Goal: Navigation & Orientation: Find specific page/section

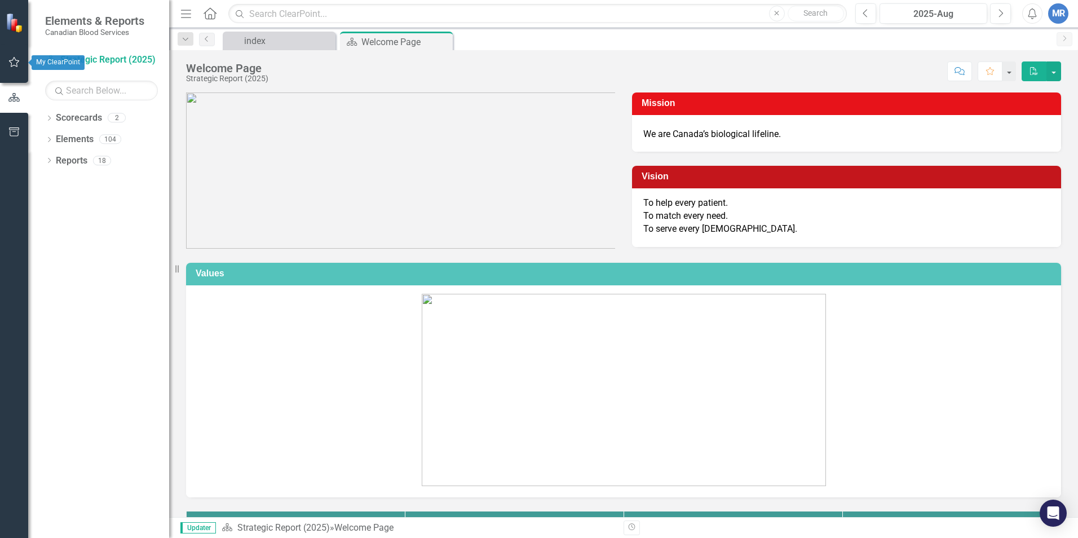
click at [14, 63] on icon "button" at bounding box center [14, 62] width 12 height 9
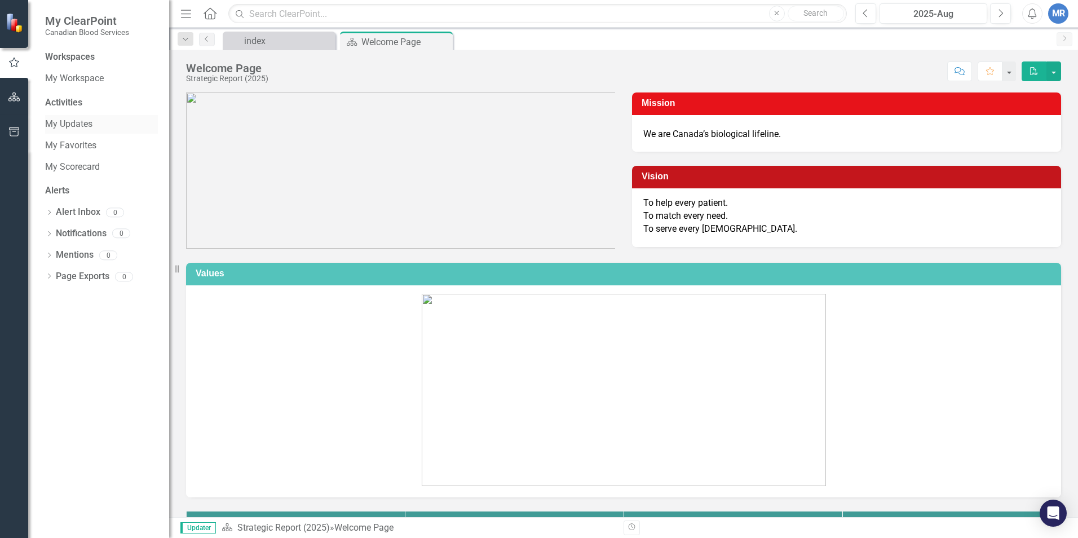
click at [80, 124] on link "My Updates" at bounding box center [101, 124] width 113 height 13
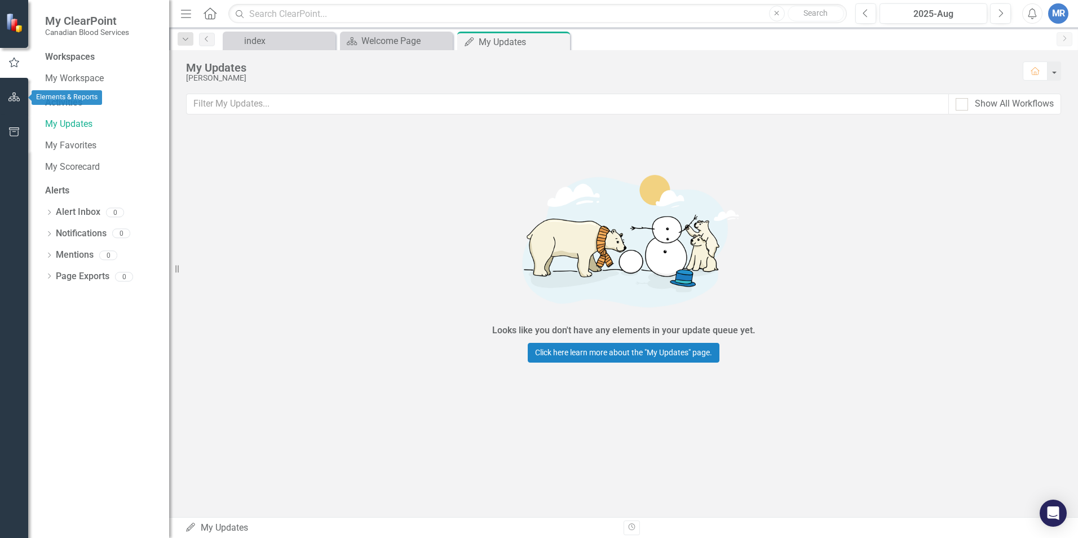
click at [15, 97] on icon "button" at bounding box center [14, 97] width 12 height 9
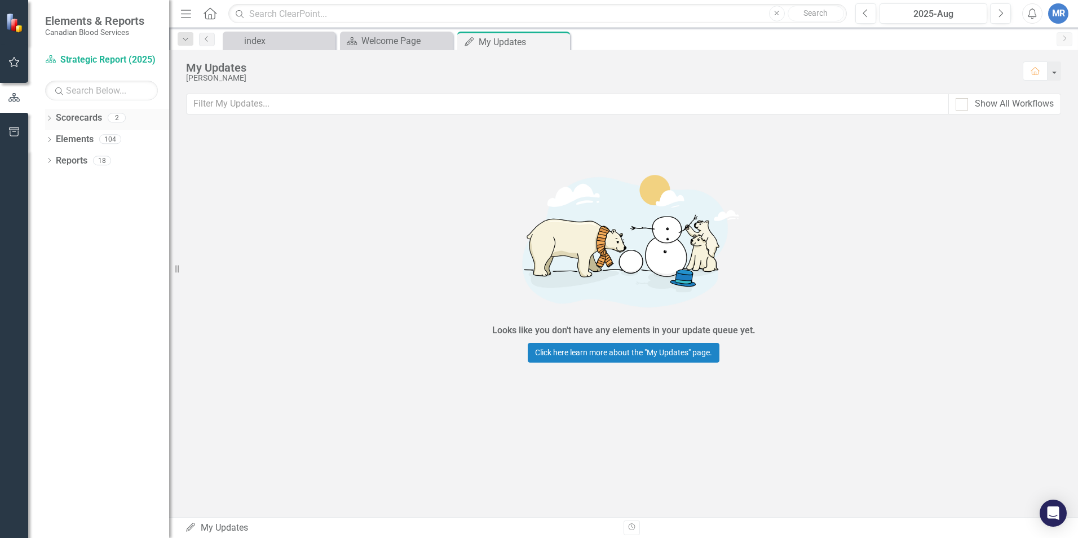
click at [56, 119] on link "Scorecards" at bounding box center [79, 118] width 46 height 13
click at [49, 117] on icon "Dropdown" at bounding box center [49, 119] width 8 height 6
click at [93, 160] on link "Operational Report" at bounding box center [115, 161] width 107 height 13
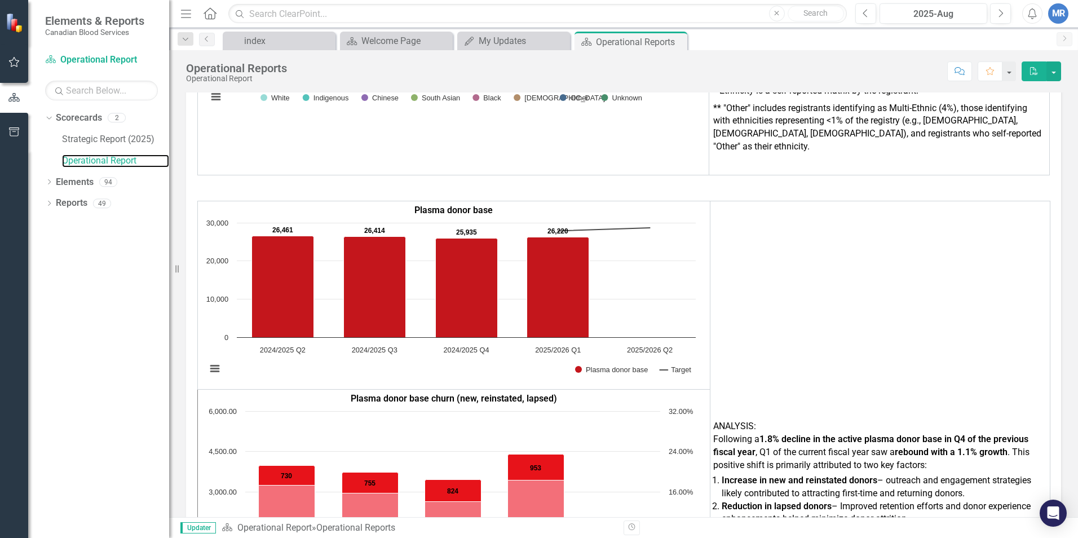
scroll to position [1466, 0]
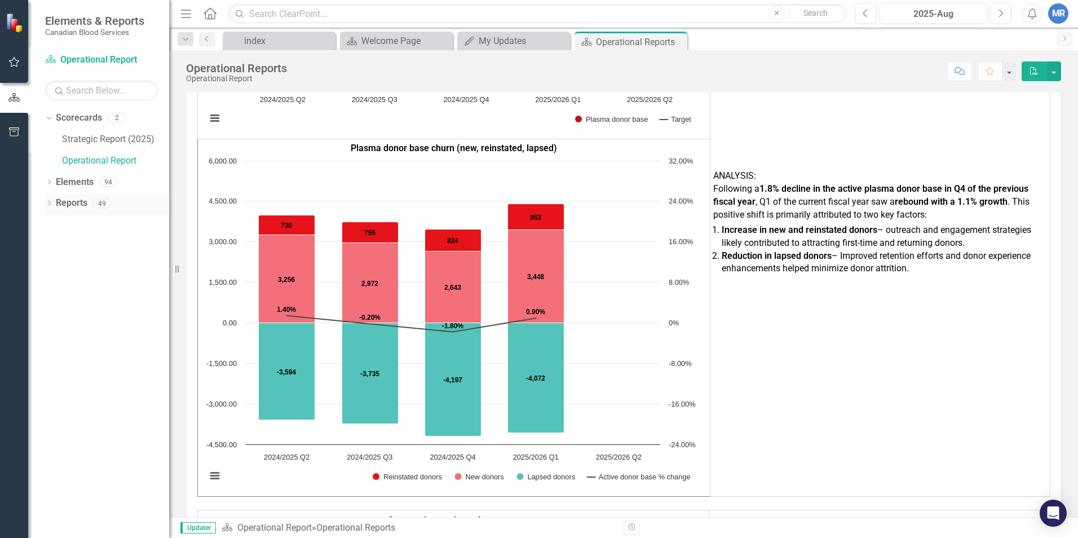
click at [50, 206] on icon "Dropdown" at bounding box center [49, 204] width 8 height 6
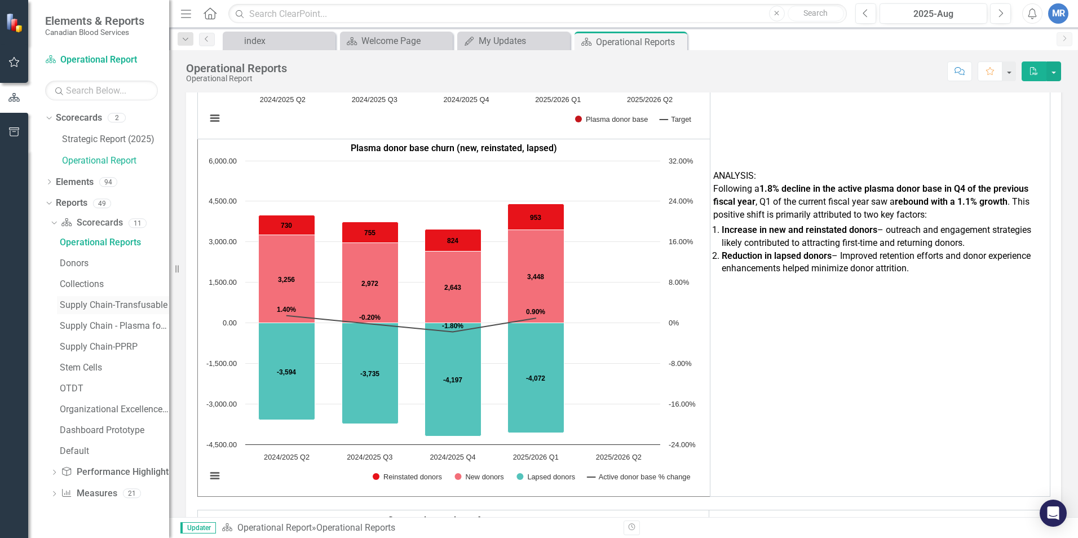
click at [135, 303] on div "Supply Chain-Transfusable" at bounding box center [114, 305] width 109 height 10
